Goal: Task Accomplishment & Management: Use online tool/utility

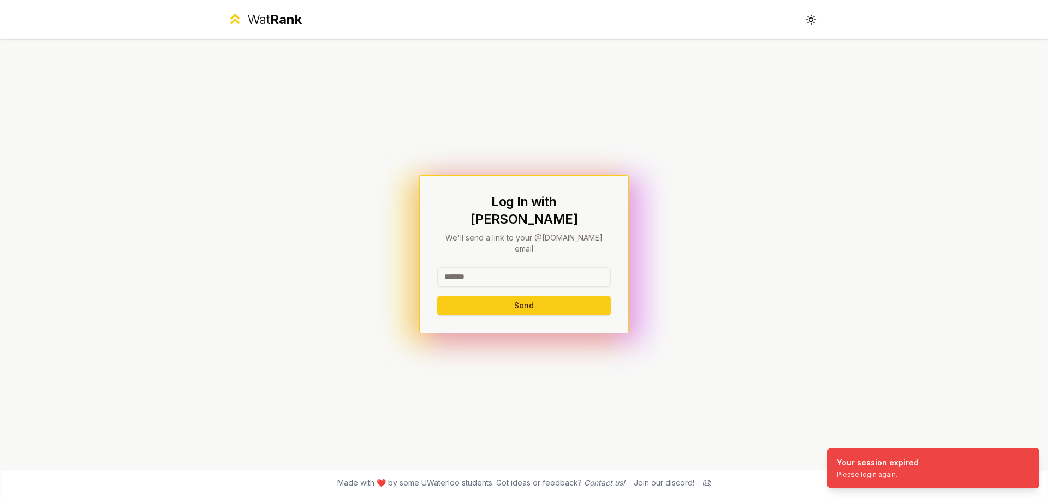
drag, startPoint x: 500, startPoint y: 276, endPoint x: 503, endPoint y: 268, distance: 7.8
click at [501, 275] on div at bounding box center [524, 279] width 174 height 24
click at [506, 267] on input at bounding box center [524, 277] width 174 height 20
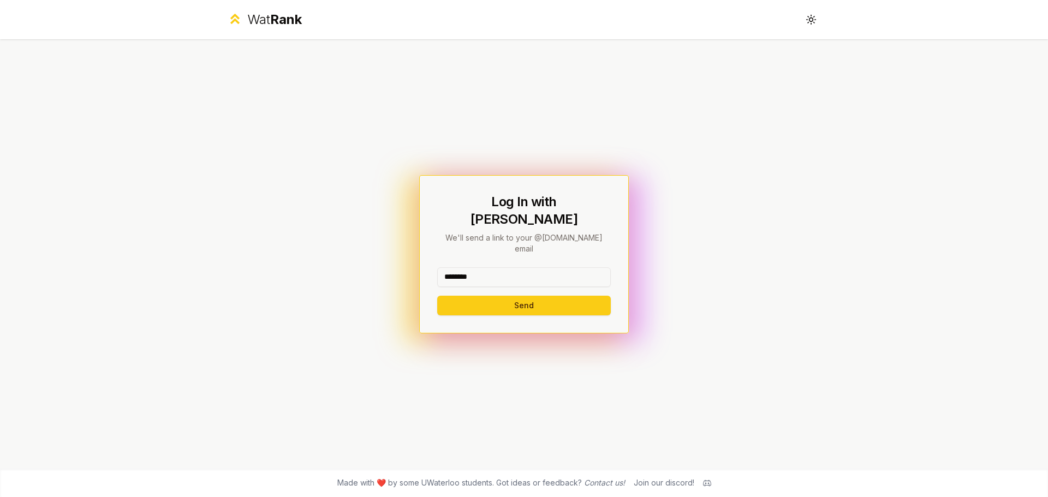
type input "********"
click at [437, 296] on button "Send" at bounding box center [524, 306] width 174 height 20
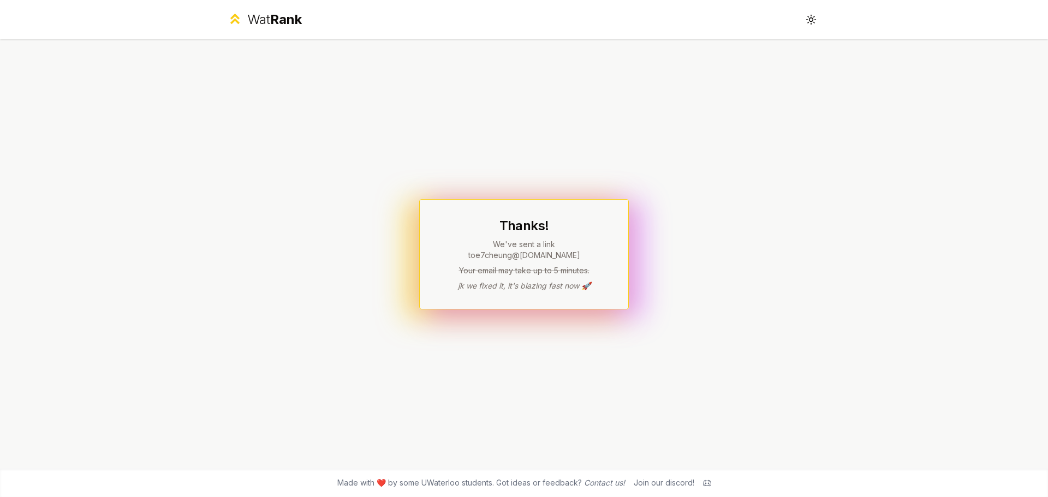
click at [445, 250] on p "We've sent a link to e7cheung @[DOMAIN_NAME]" at bounding box center [524, 250] width 174 height 22
drag, startPoint x: 445, startPoint y: 250, endPoint x: 593, endPoint y: 282, distance: 151.9
click at [593, 282] on div "Thanks! We've sent a link to e7cheung @[DOMAIN_NAME] Your email may take up to …" at bounding box center [524, 254] width 174 height 74
click at [593, 282] on p "jk we fixed it, it's blazing fast now 🚀" at bounding box center [524, 285] width 174 height 11
drag, startPoint x: 593, startPoint y: 282, endPoint x: 428, endPoint y: 249, distance: 168.1
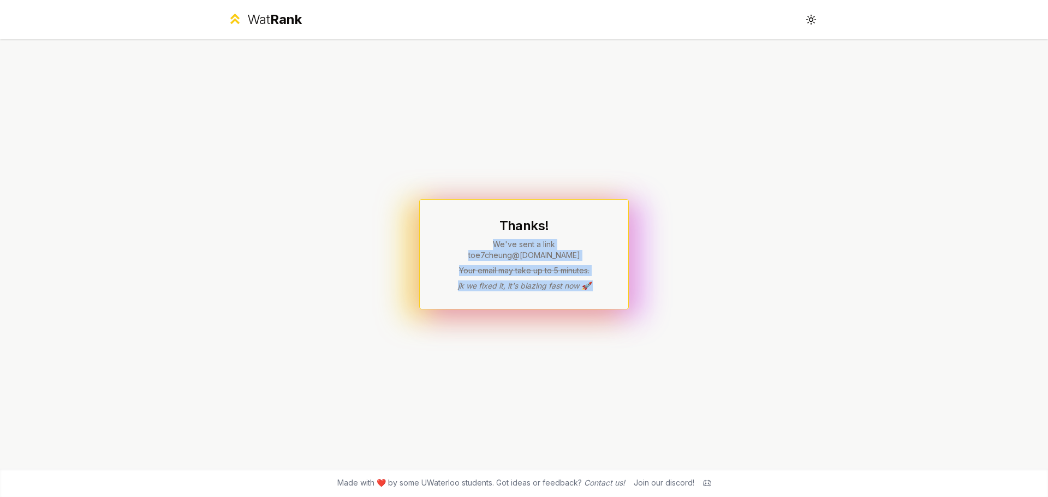
click at [428, 249] on div "Thanks! We've sent a link to e7cheung @[DOMAIN_NAME] Your email may take up to …" at bounding box center [524, 254] width 210 height 110
drag, startPoint x: 428, startPoint y: 249, endPoint x: 644, endPoint y: 289, distance: 219.8
click at [644, 289] on div "Thanks! We've sent a link to e7cheung @[DOMAIN_NAME] Your email may take up to …" at bounding box center [524, 253] width 629 height 429
click at [619, 275] on div "Thanks! We've sent a link to e7cheung @[DOMAIN_NAME] Your email may take up to …" at bounding box center [524, 254] width 210 height 110
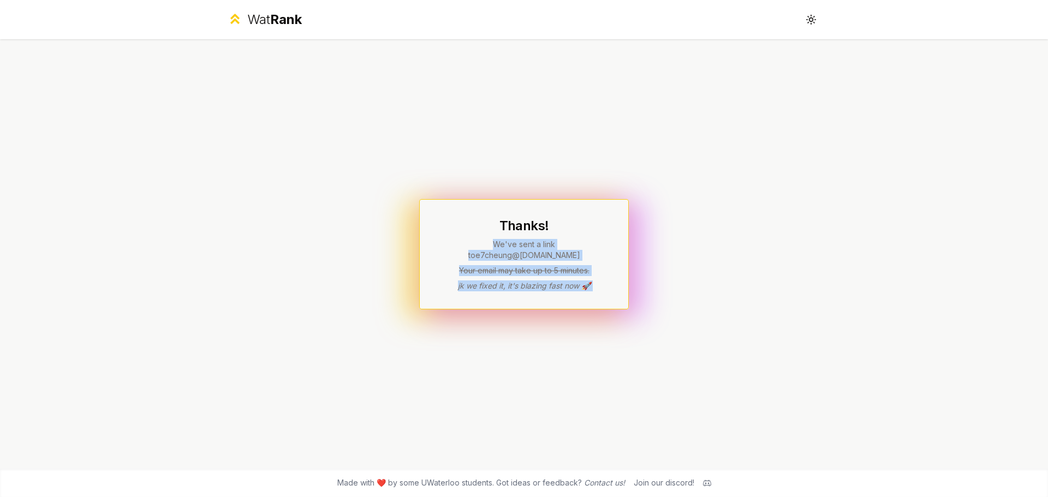
drag, startPoint x: 619, startPoint y: 275, endPoint x: 441, endPoint y: 250, distance: 180.1
click at [441, 250] on div "Thanks! We've sent a link to e7cheung @[DOMAIN_NAME] Your email may take up to …" at bounding box center [524, 254] width 210 height 110
drag, startPoint x: 441, startPoint y: 250, endPoint x: 608, endPoint y: 276, distance: 168.3
click at [608, 276] on div "Thanks! We've sent a link to e7cheung @[DOMAIN_NAME] Your email may take up to …" at bounding box center [524, 254] width 210 height 110
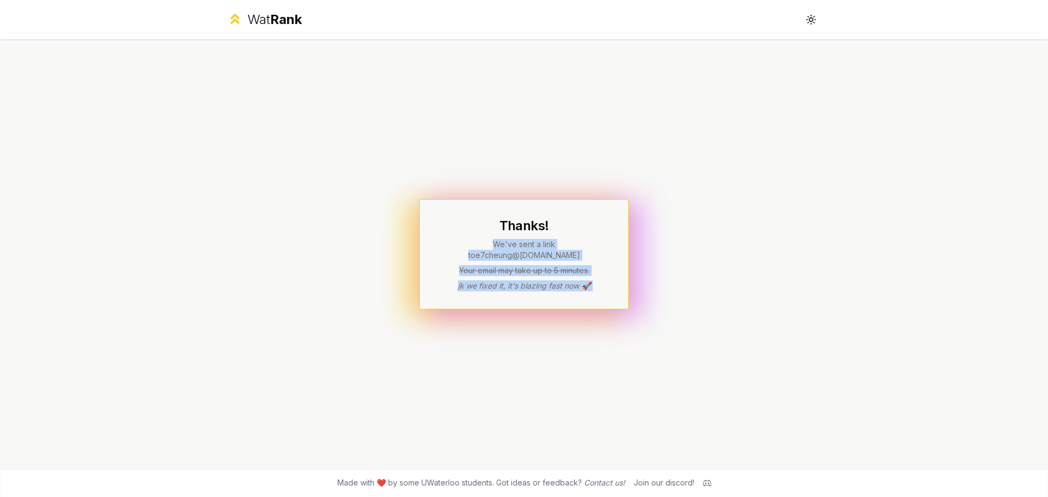
click at [611, 276] on div "Thanks! We've sent a link to e7cheung @[DOMAIN_NAME] Your email may take up to …" at bounding box center [524, 254] width 210 height 110
drag, startPoint x: 611, startPoint y: 276, endPoint x: 435, endPoint y: 250, distance: 177.0
click at [435, 250] on div "Thanks! We've sent a link to e7cheung @[DOMAIN_NAME] Your email may take up to …" at bounding box center [524, 254] width 210 height 110
drag, startPoint x: 435, startPoint y: 250, endPoint x: 620, endPoint y: 280, distance: 186.9
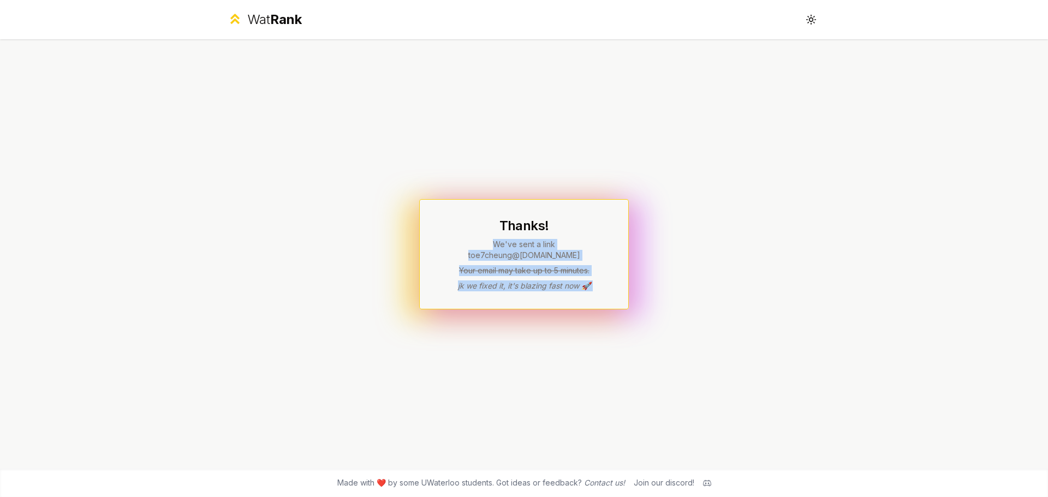
click at [620, 280] on div "Thanks! We've sent a link to e7cheung @[DOMAIN_NAME] Your email may take up to …" at bounding box center [524, 254] width 210 height 110
click at [609, 282] on div "Thanks! We've sent a link to e7cheung @[DOMAIN_NAME] Your email may take up to …" at bounding box center [524, 254] width 210 height 110
click at [607, 282] on div "Thanks! We've sent a link to e7cheung @[DOMAIN_NAME] Your email may take up to …" at bounding box center [524, 254] width 210 height 110
drag, startPoint x: 606, startPoint y: 282, endPoint x: 457, endPoint y: 252, distance: 152.5
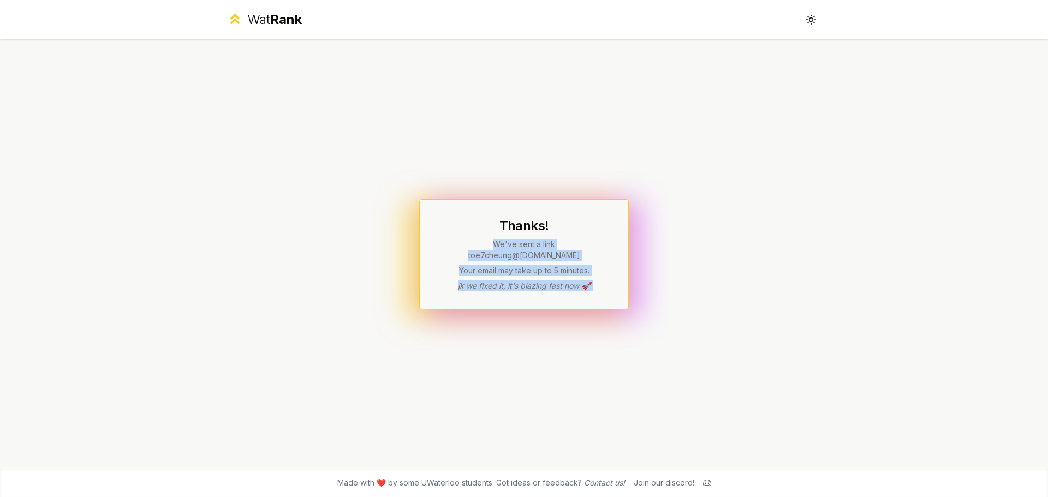
click at [457, 252] on div "Thanks! We've sent a link to e7cheung @[DOMAIN_NAME] Your email may take up to …" at bounding box center [524, 254] width 210 height 110
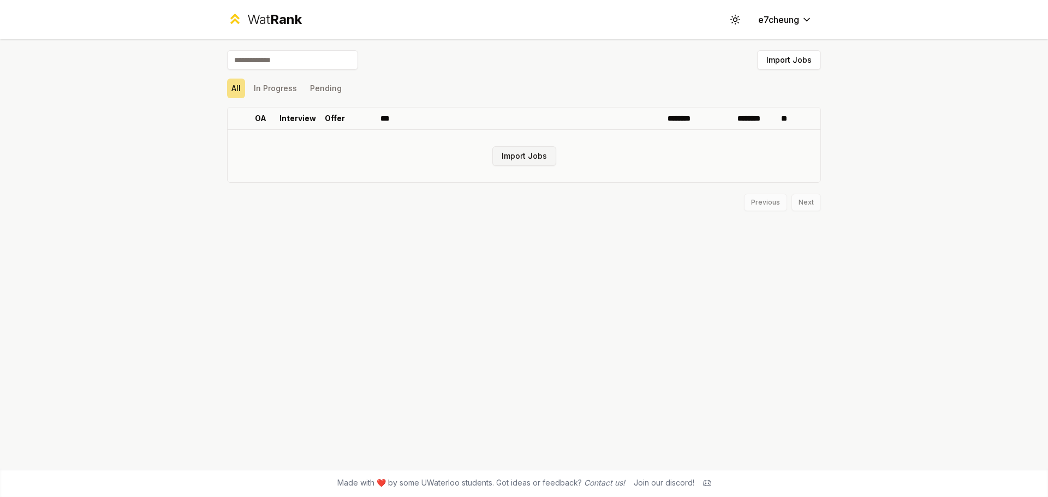
click at [525, 150] on button "Import Jobs" at bounding box center [524, 156] width 64 height 20
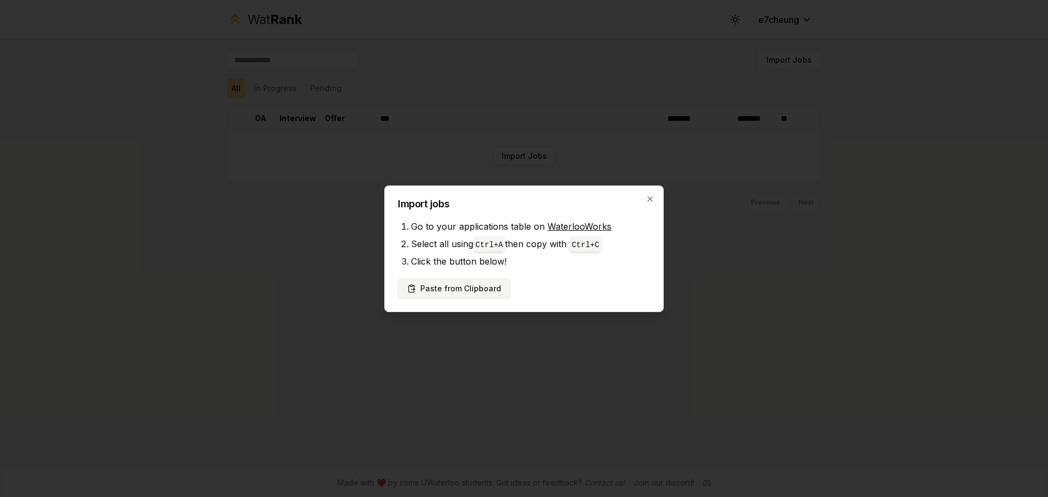
click at [453, 292] on button "Paste from Clipboard" at bounding box center [454, 289] width 112 height 20
click at [473, 295] on button "Paste from Clipboard" at bounding box center [454, 289] width 112 height 20
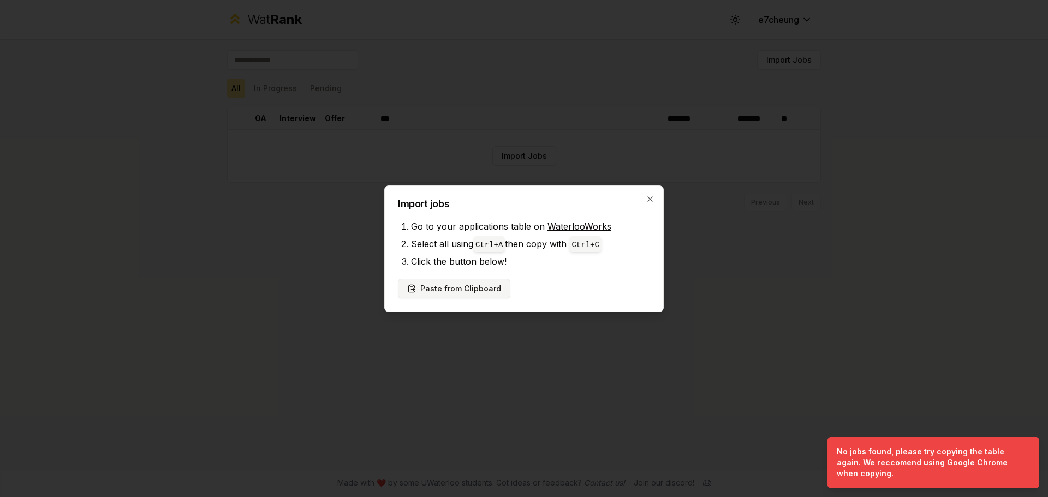
click at [458, 290] on button "Paste from Clipboard" at bounding box center [454, 289] width 112 height 20
click at [470, 290] on button "Paste from Clipboard" at bounding box center [454, 289] width 112 height 20
click at [494, 236] on span "Ctrl+ A" at bounding box center [489, 243] width 32 height 15
click at [481, 285] on button "Paste from Clipboard" at bounding box center [454, 289] width 112 height 20
click at [476, 292] on button "Paste from Clipboard" at bounding box center [454, 289] width 112 height 20
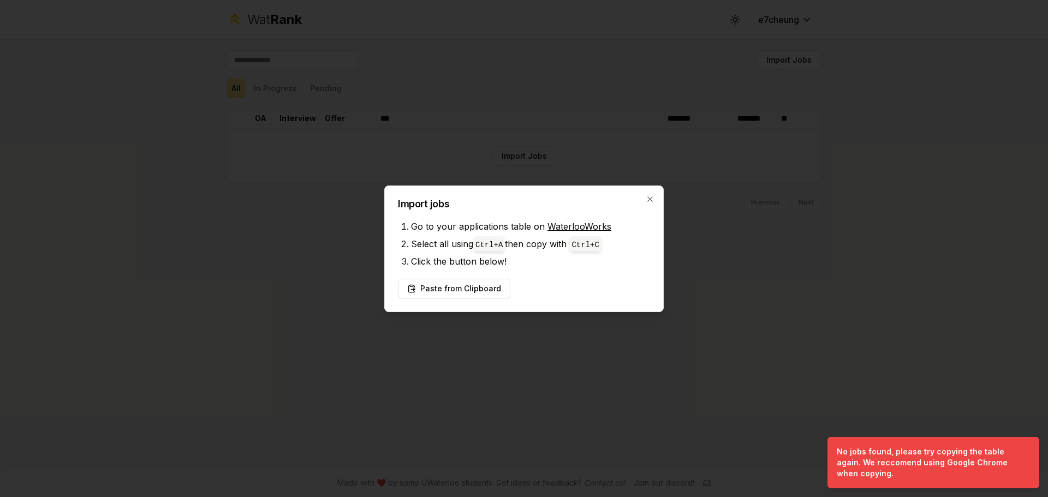
click at [461, 278] on div "Import jobs Go to your applications table on WaterlooWorks Select all using Ctr…" at bounding box center [523, 249] width 279 height 127
click at [461, 284] on button "Paste from Clipboard" at bounding box center [454, 289] width 112 height 20
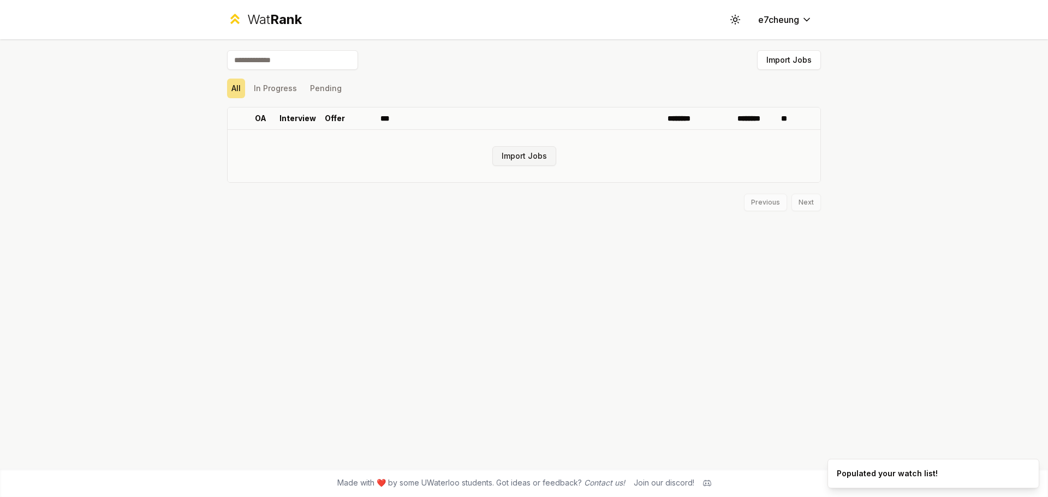
click at [539, 162] on button "Import Jobs" at bounding box center [524, 156] width 64 height 20
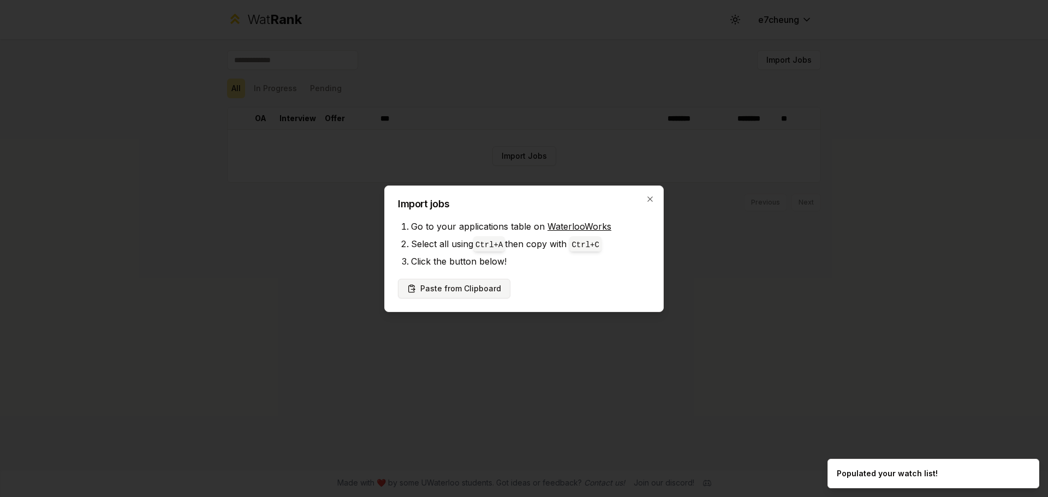
click at [477, 290] on button "Paste from Clipboard" at bounding box center [454, 289] width 112 height 20
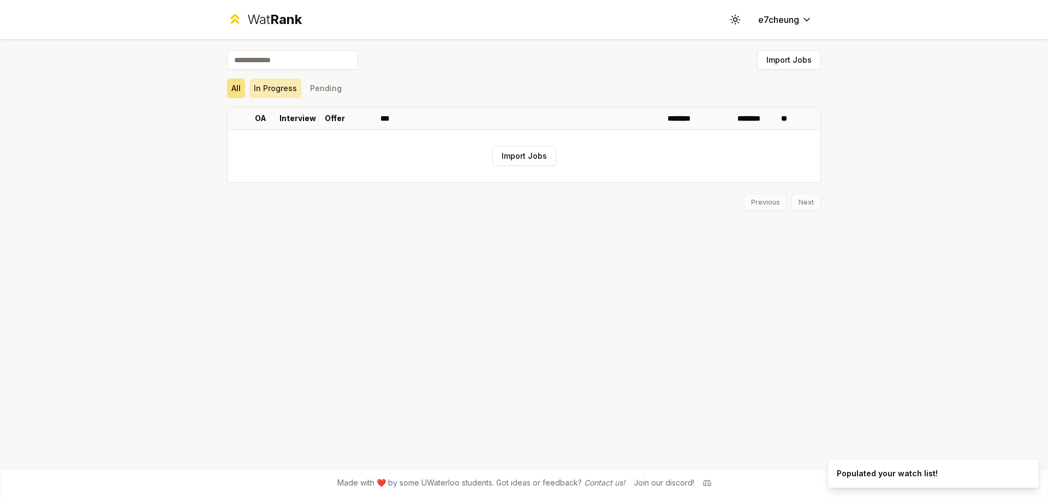
click at [272, 92] on button "In Progress" at bounding box center [275, 89] width 52 height 20
click at [233, 91] on button "All" at bounding box center [236, 89] width 18 height 20
click at [295, 94] on button "In Progress" at bounding box center [275, 89] width 52 height 20
click at [313, 91] on button "Pending" at bounding box center [326, 89] width 40 height 20
click at [1031, 468] on icon "Notifications (F8)" at bounding box center [1029, 468] width 9 height 9
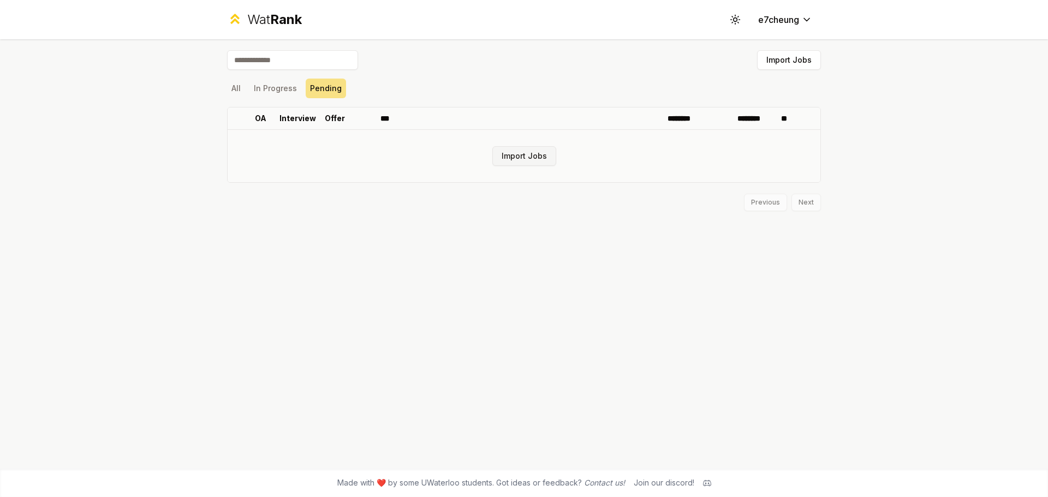
click at [520, 161] on button "Import Jobs" at bounding box center [524, 156] width 64 height 20
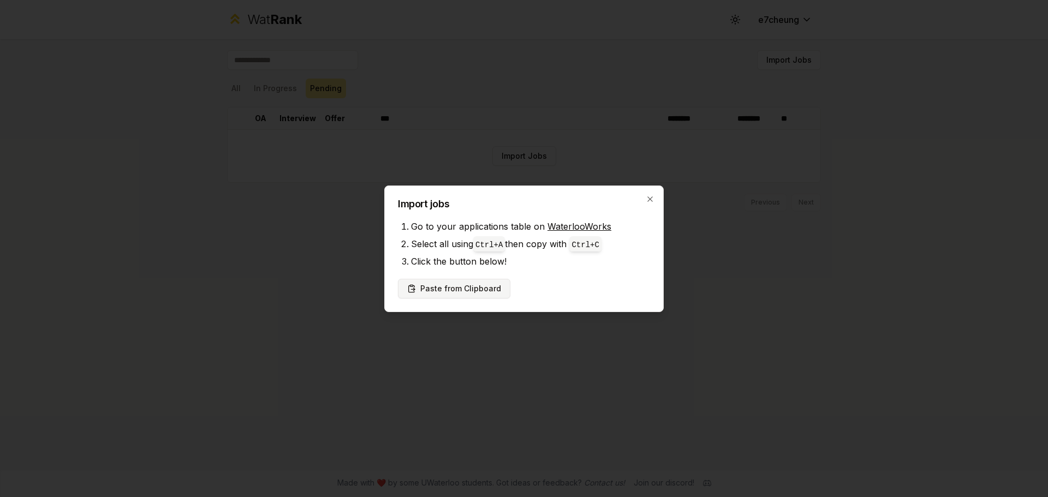
click at [434, 296] on button "Paste from Clipboard" at bounding box center [454, 289] width 112 height 20
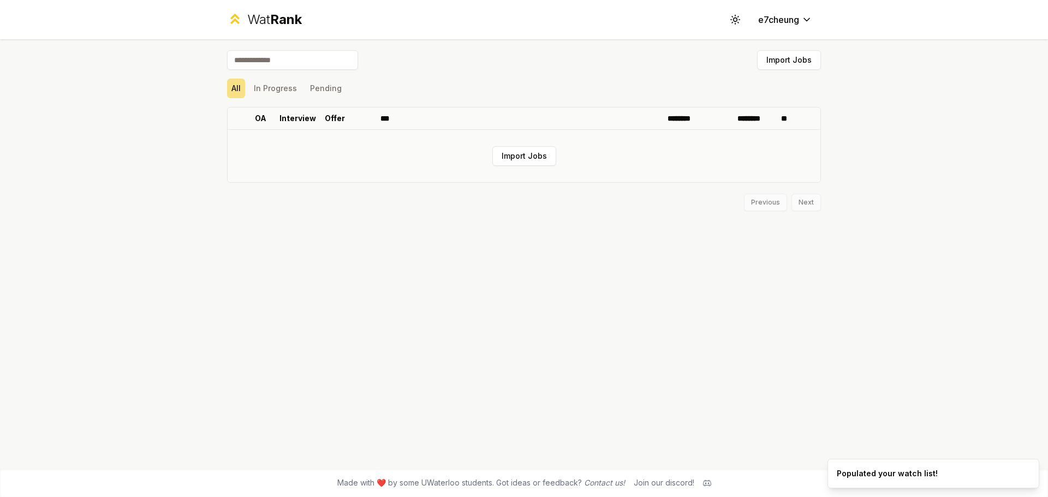
click at [431, 166] on td "Import Jobs" at bounding box center [524, 156] width 593 height 52
drag, startPoint x: 462, startPoint y: 170, endPoint x: 533, endPoint y: 175, distance: 70.6
click at [475, 171] on td "Import Jobs" at bounding box center [524, 156] width 593 height 52
click at [789, 204] on div "Previous Next" at bounding box center [524, 197] width 594 height 28
click at [821, 204] on div "Import Jobs All In Progress Pending OA Interview Offer *** ******** ******** **…" at bounding box center [524, 253] width 629 height 429
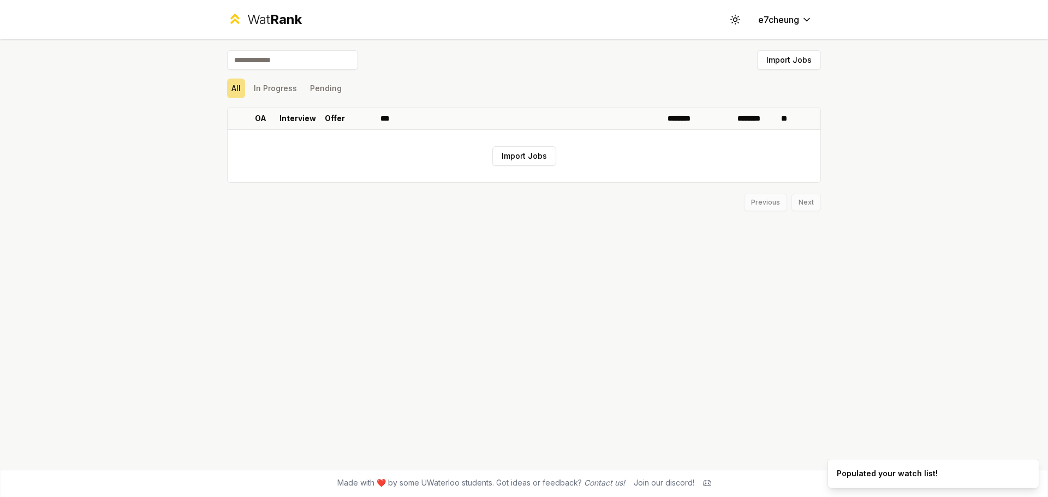
drag, startPoint x: 281, startPoint y: 33, endPoint x: 279, endPoint y: 28, distance: 5.7
click at [280, 31] on div "Wat Rank Toggle theme e7cheung" at bounding box center [524, 19] width 629 height 39
click at [269, 17] on div "Wat Rank" at bounding box center [274, 19] width 55 height 17
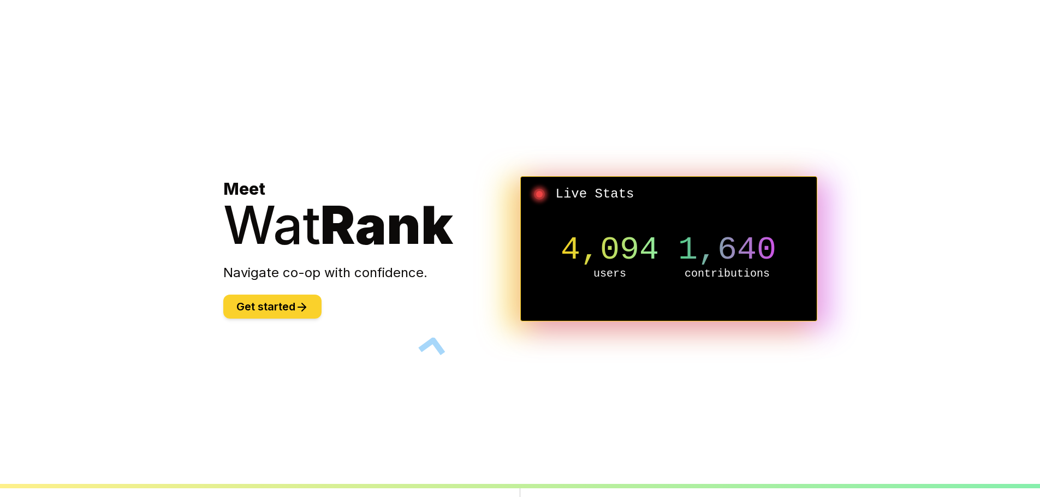
click at [288, 315] on button "Get started" at bounding box center [272, 307] width 98 height 24
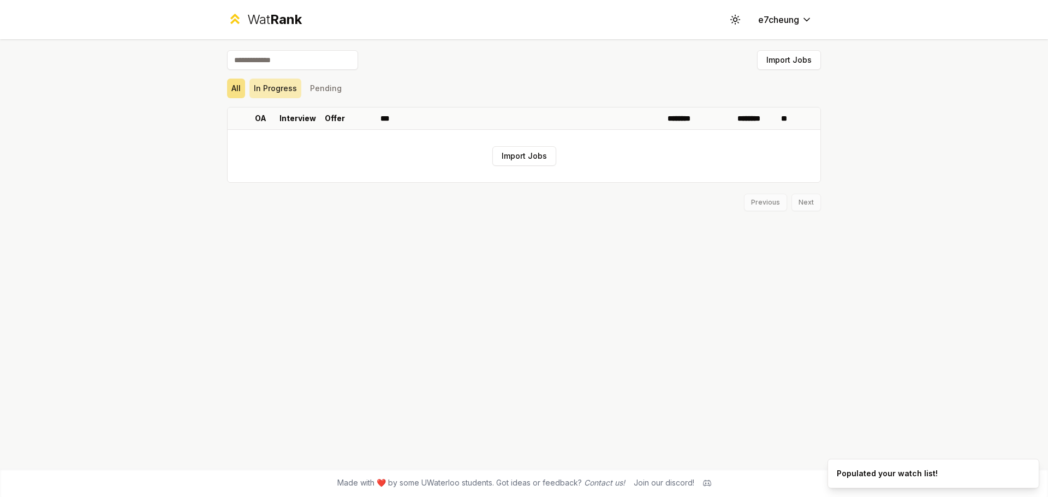
click at [266, 94] on button "In Progress" at bounding box center [275, 89] width 52 height 20
click at [333, 88] on button "Pending" at bounding box center [326, 89] width 40 height 20
click at [211, 87] on div "Import Jobs All In Progress Pending OA Interview Offer *** ******** ******** **…" at bounding box center [524, 253] width 629 height 429
click at [230, 94] on button "All" at bounding box center [236, 89] width 18 height 20
click at [270, 88] on button "In Progress" at bounding box center [275, 89] width 52 height 20
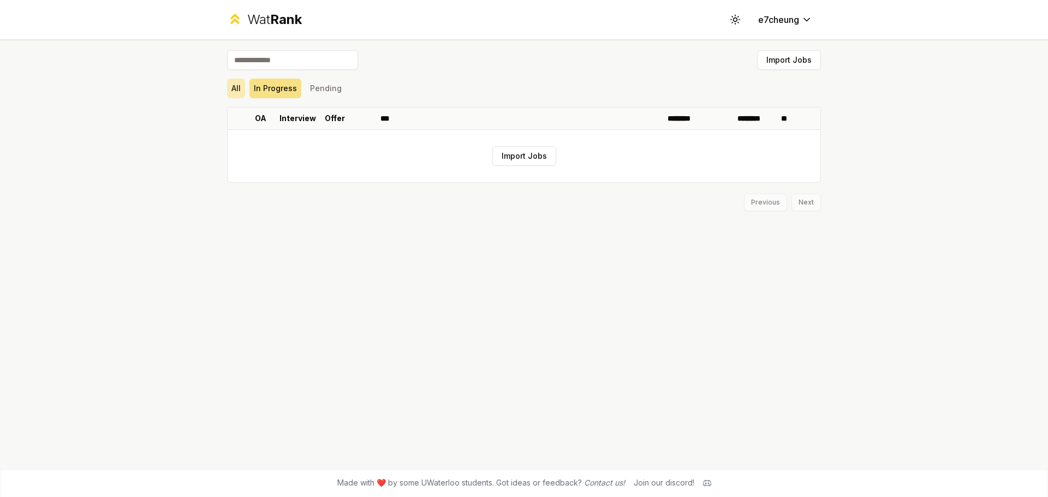
click at [229, 88] on button "All" at bounding box center [236, 89] width 18 height 20
